Goal: Information Seeking & Learning: Learn about a topic

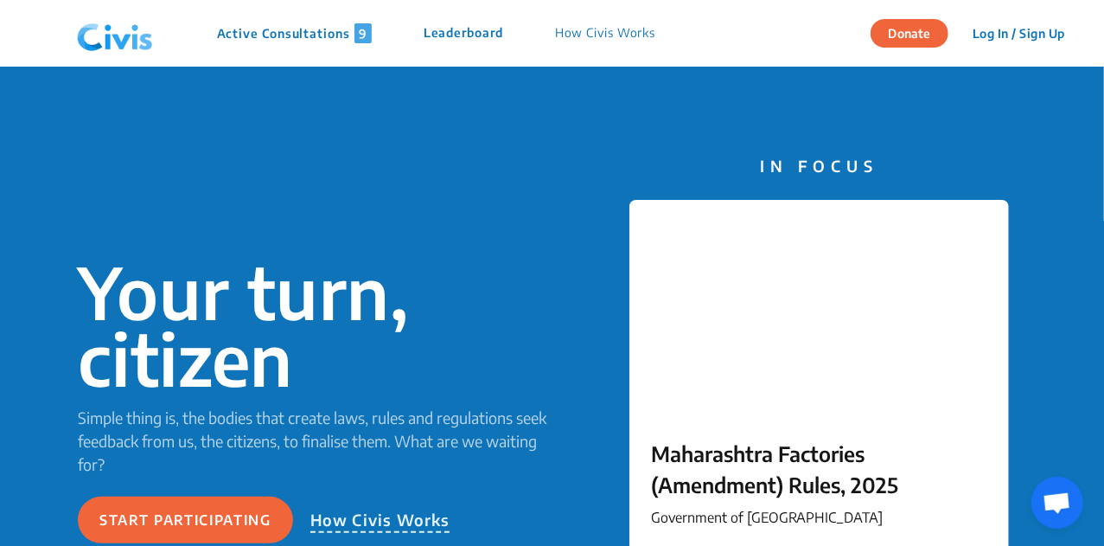
click at [244, 29] on p "Active Consultations 9" at bounding box center [294, 33] width 155 height 20
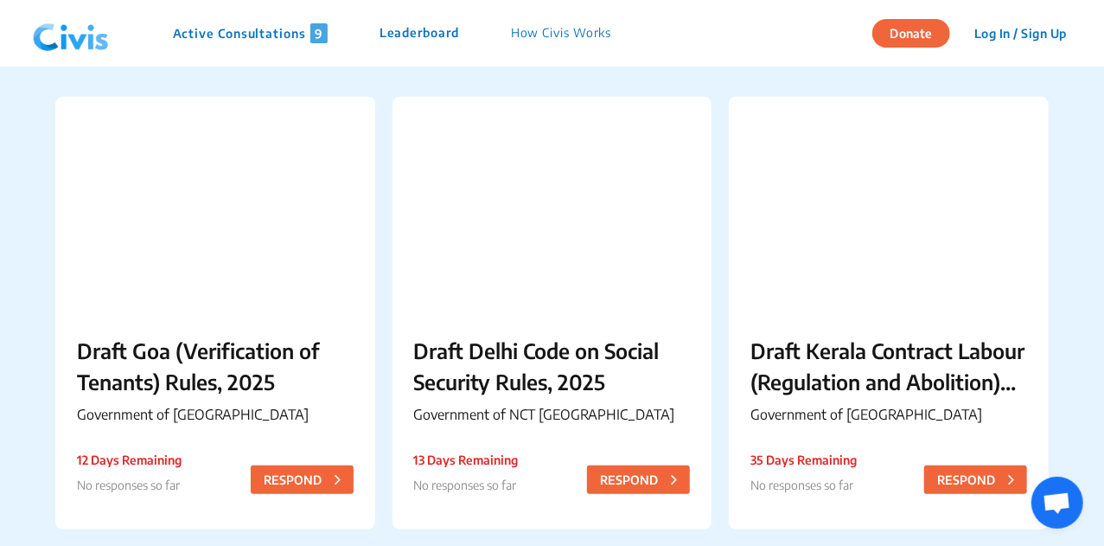
scroll to position [683, 0]
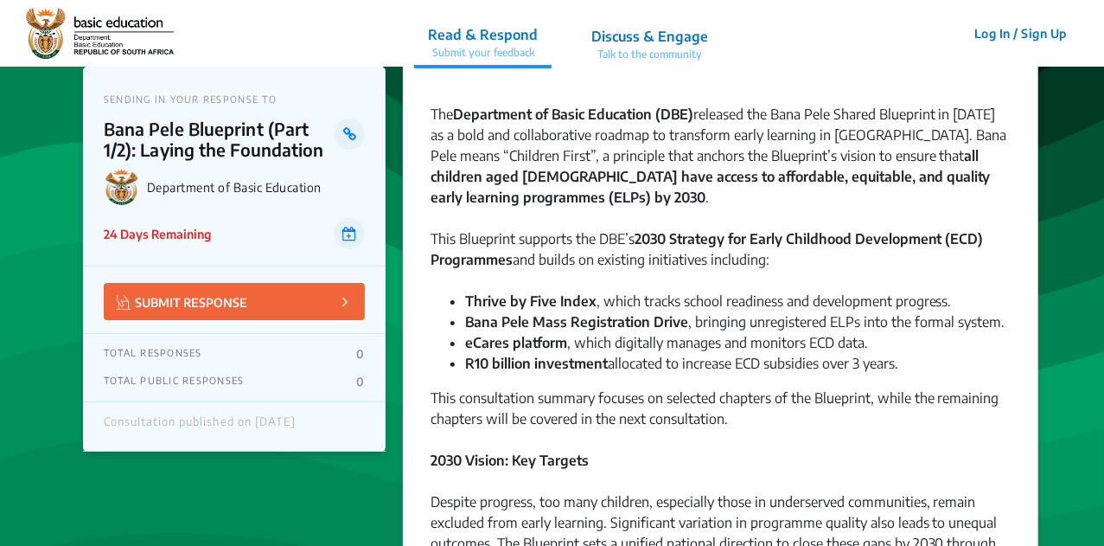
scroll to position [122, 0]
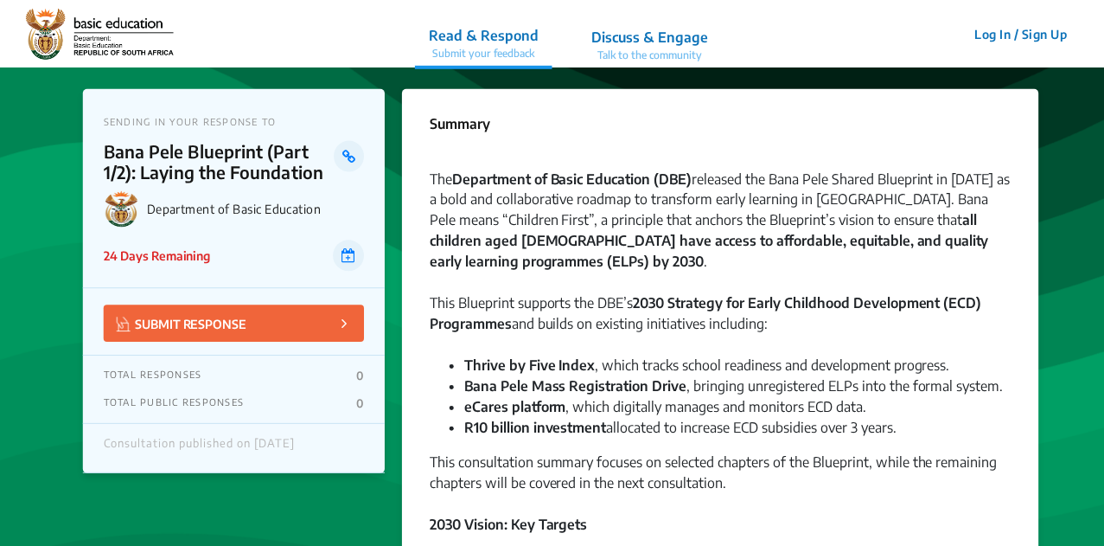
scroll to position [122, 0]
